Goal: Communication & Community: Answer question/provide support

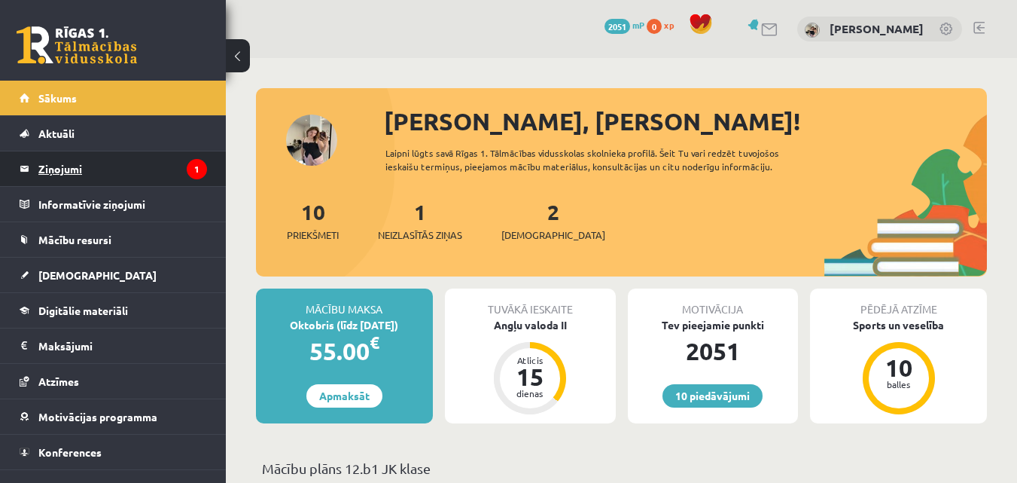
click at [143, 169] on legend "Ziņojumi 1" at bounding box center [122, 168] width 169 height 35
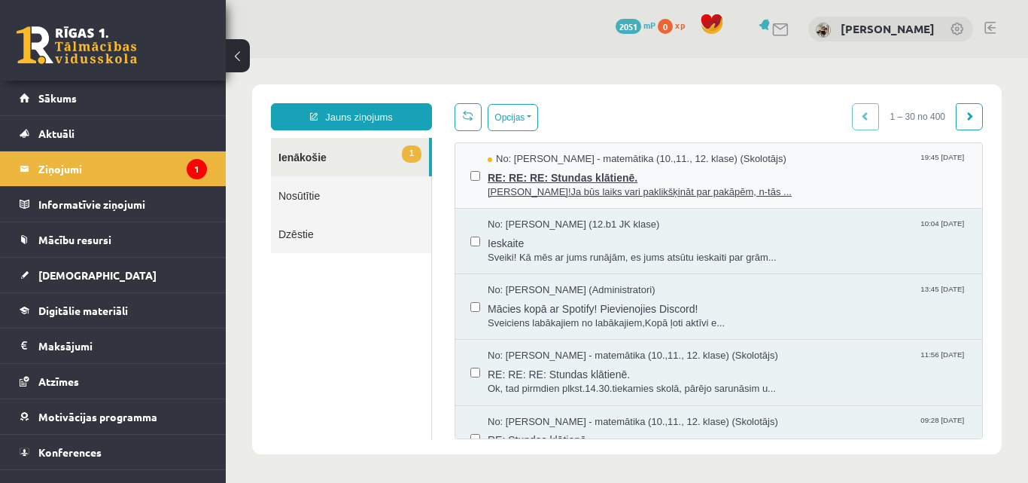
click at [567, 185] on span "[PERSON_NAME]!Ja būs laiks vari paklikšķināt par pakāpēm, n-tās ..." at bounding box center [728, 192] width 480 height 14
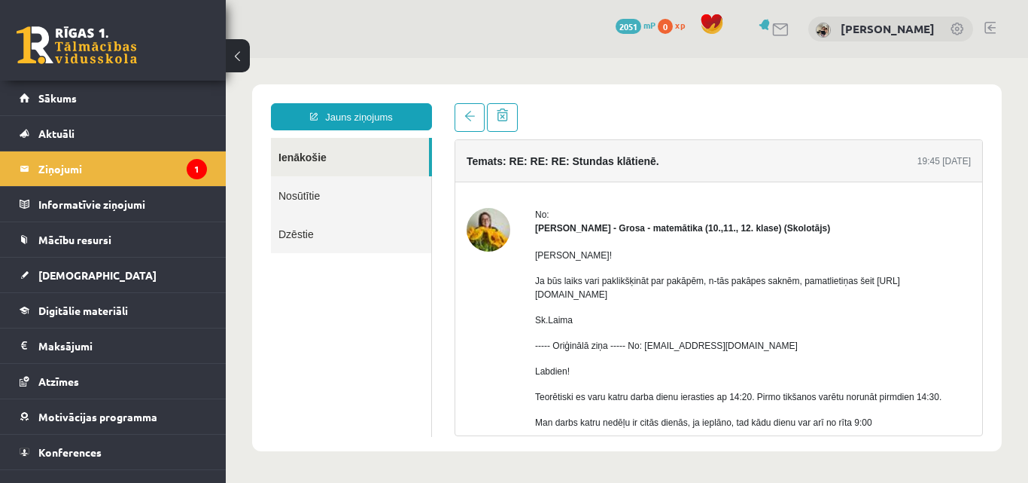
click at [571, 295] on p "Ja būs laiks vari paklikšķināt par pakāpēm, n-tās pakāpes saknēm, pamatlietiņas…" at bounding box center [753, 287] width 436 height 27
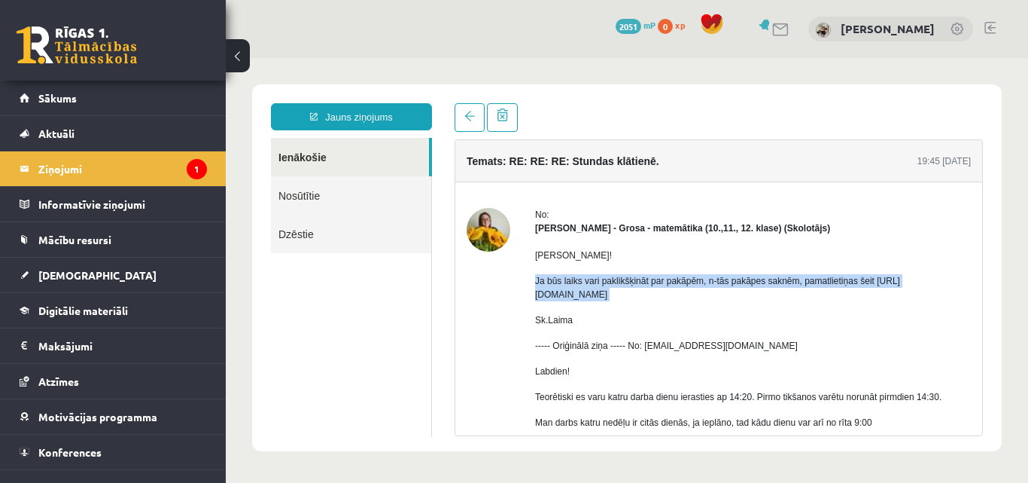
click at [571, 295] on p "Ja būs laiks vari paklikšķināt par pakāpēm, n-tās pakāpes saknēm, pamatlietiņas…" at bounding box center [753, 287] width 436 height 27
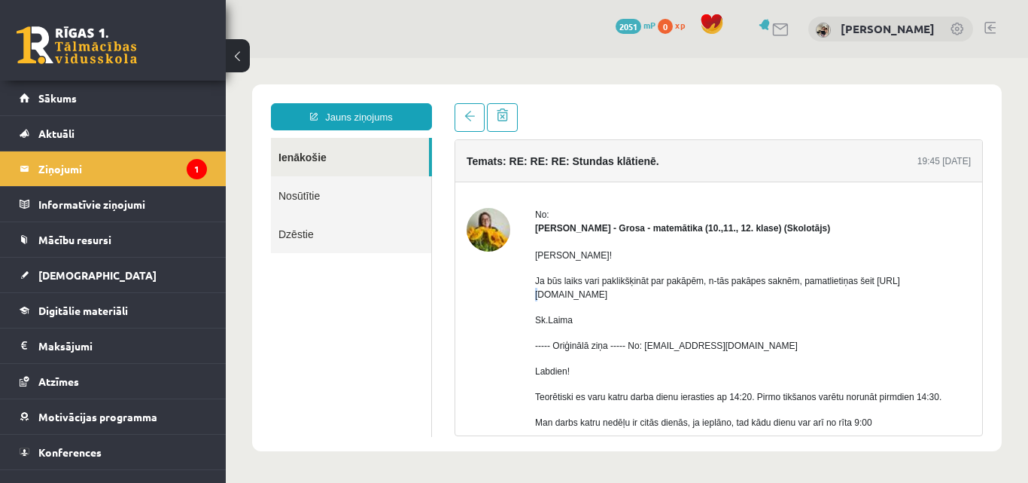
click at [571, 295] on p "Ja būs laiks vari paklikšķināt par pakāpēm, n-tās pakāpes saknēm, pamatlietiņas…" at bounding box center [753, 287] width 436 height 27
click at [559, 295] on p "Ja būs laiks vari paklikšķināt par pakāpēm, n-tās pakāpes saknēm, pamatlietiņas…" at bounding box center [753, 287] width 436 height 27
click at [623, 296] on p "Ja būs laiks vari paklikšķināt par pakāpēm, n-tās pakāpes saknēm, pamatlietiņas…" at bounding box center [753, 287] width 436 height 27
drag, startPoint x: 551, startPoint y: 294, endPoint x: 848, endPoint y: 294, distance: 296.6
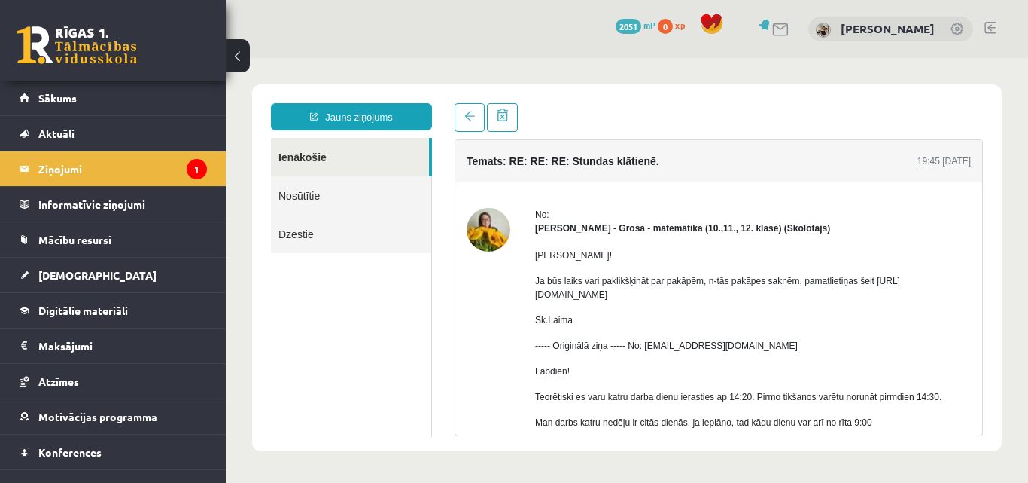
click at [848, 294] on p "Ja būs laiks vari paklikšķināt par pakāpēm, n-tās pakāpes saknēm, pamatlietiņas…" at bounding box center [753, 287] width 436 height 27
copy p "[URL][DOMAIN_NAME]"
